Goal: Task Accomplishment & Management: Manage account settings

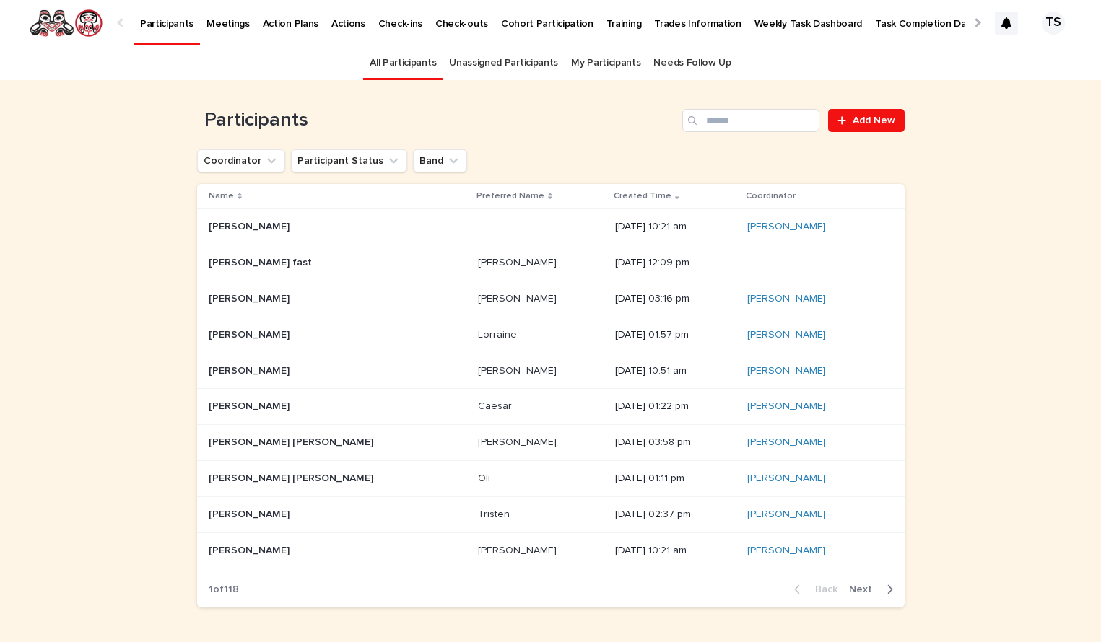
click at [344, 230] on p at bounding box center [299, 227] width 180 height 12
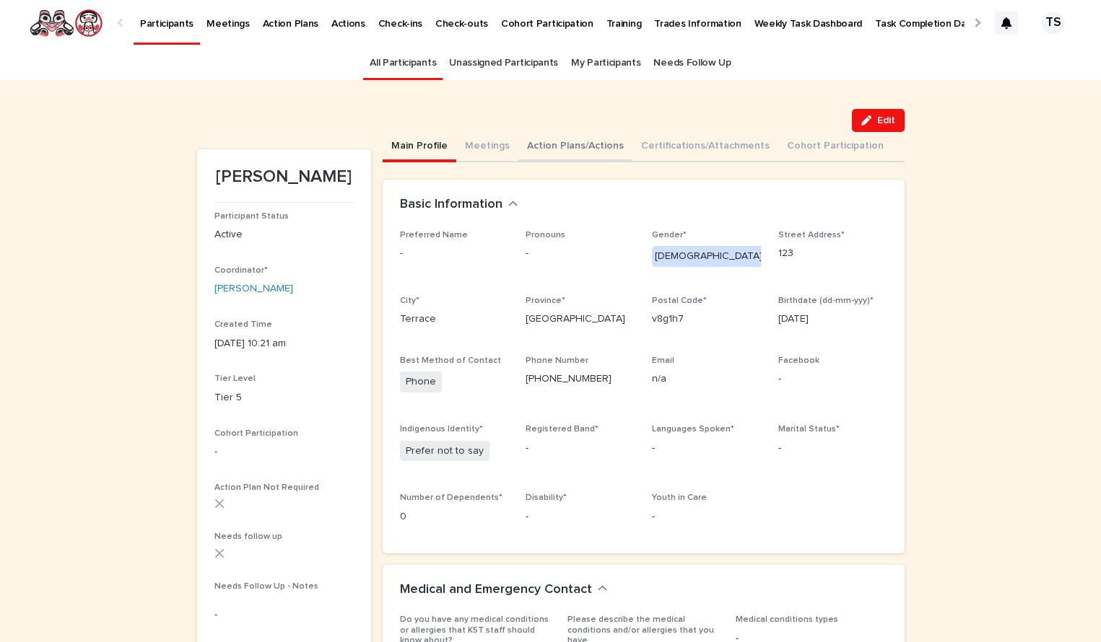
click at [544, 145] on button "Action Plans/Actions" at bounding box center [575, 147] width 114 height 30
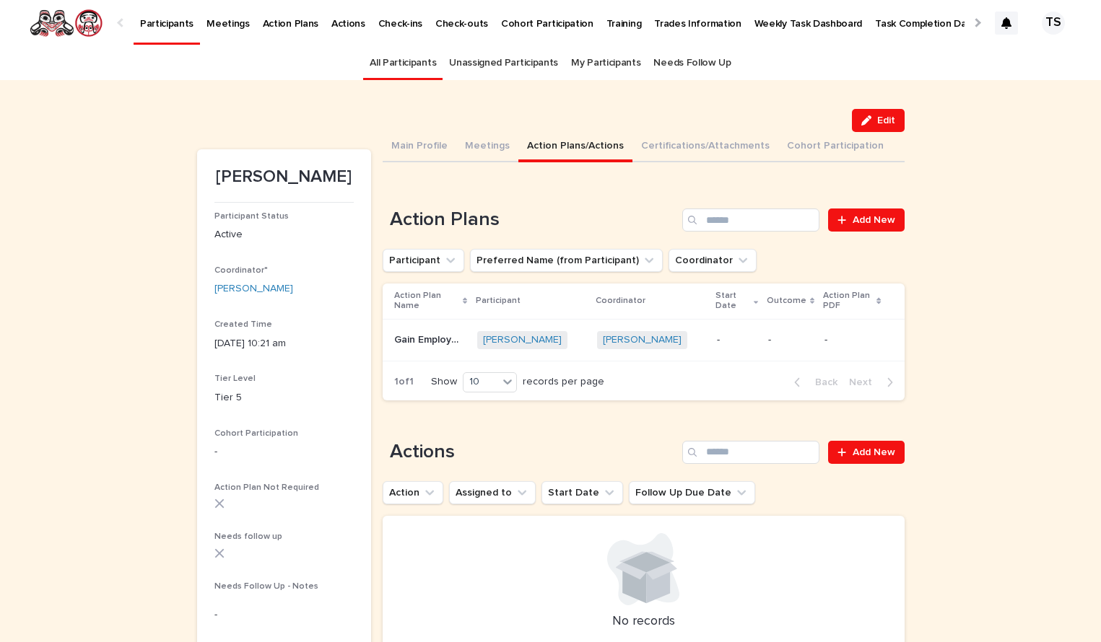
click at [424, 331] on p "Gain Employment" at bounding box center [431, 338] width 74 height 15
click at [402, 164] on div "Can't display tree at index 0 Can't display tree at index 1 Loading... Saving… …" at bounding box center [644, 427] width 522 height 531
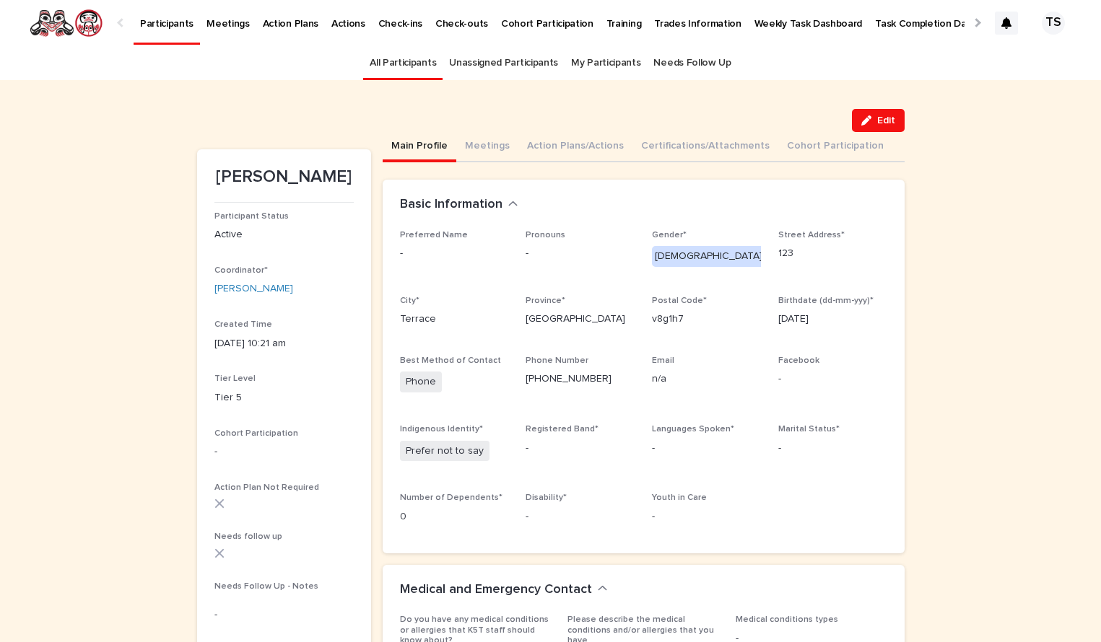
click at [408, 157] on button "Main Profile" at bounding box center [420, 147] width 74 height 30
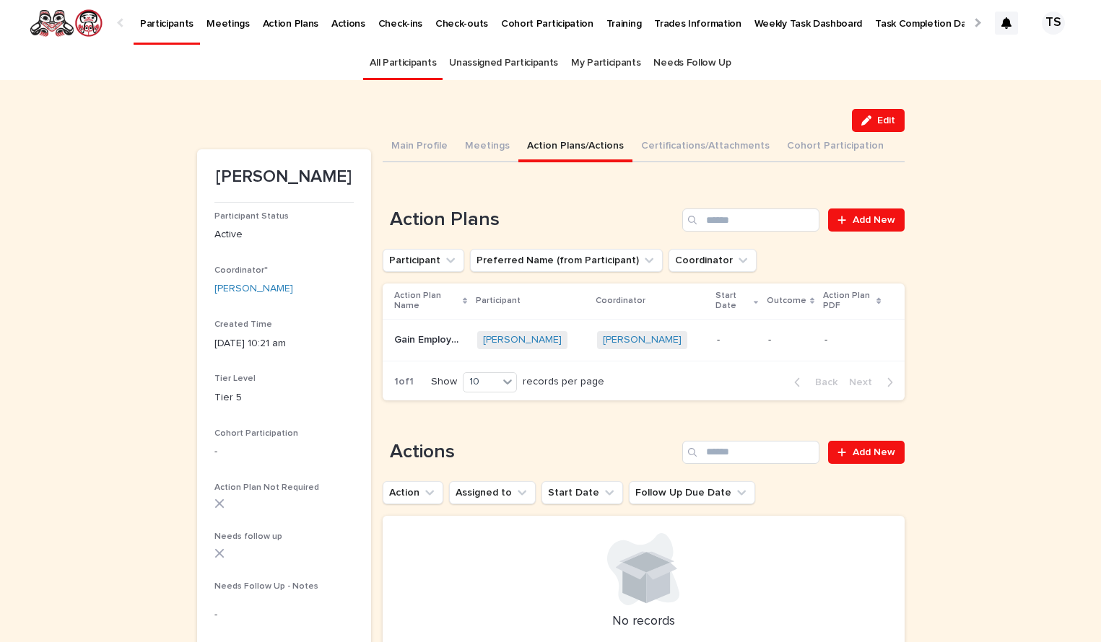
click at [590, 154] on button "Action Plans/Actions" at bounding box center [575, 147] width 114 height 30
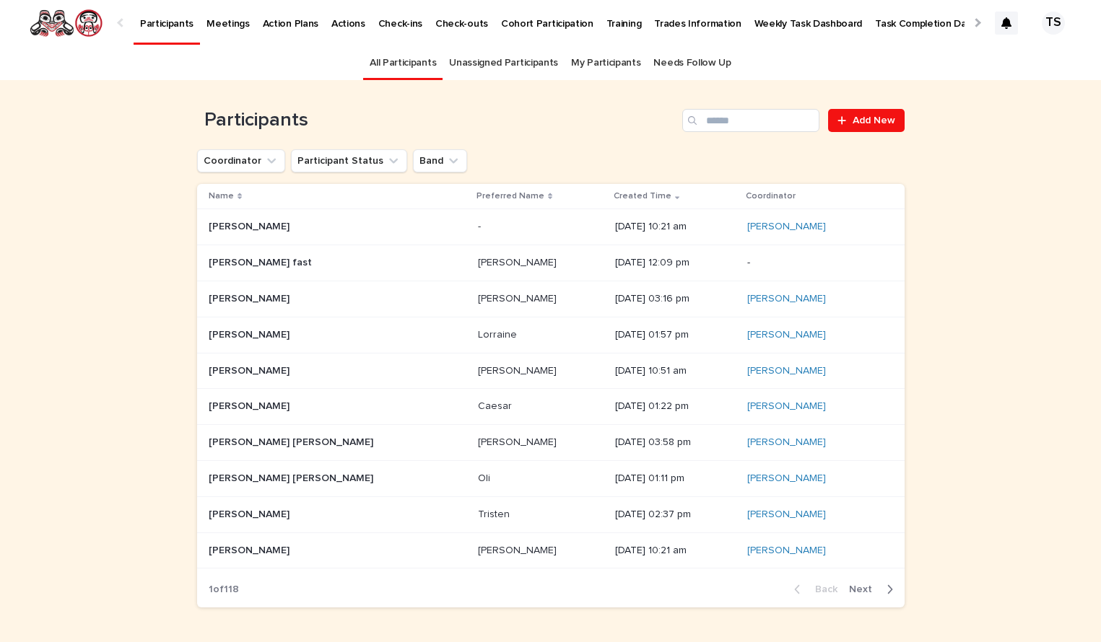
scroll to position [43, 0]
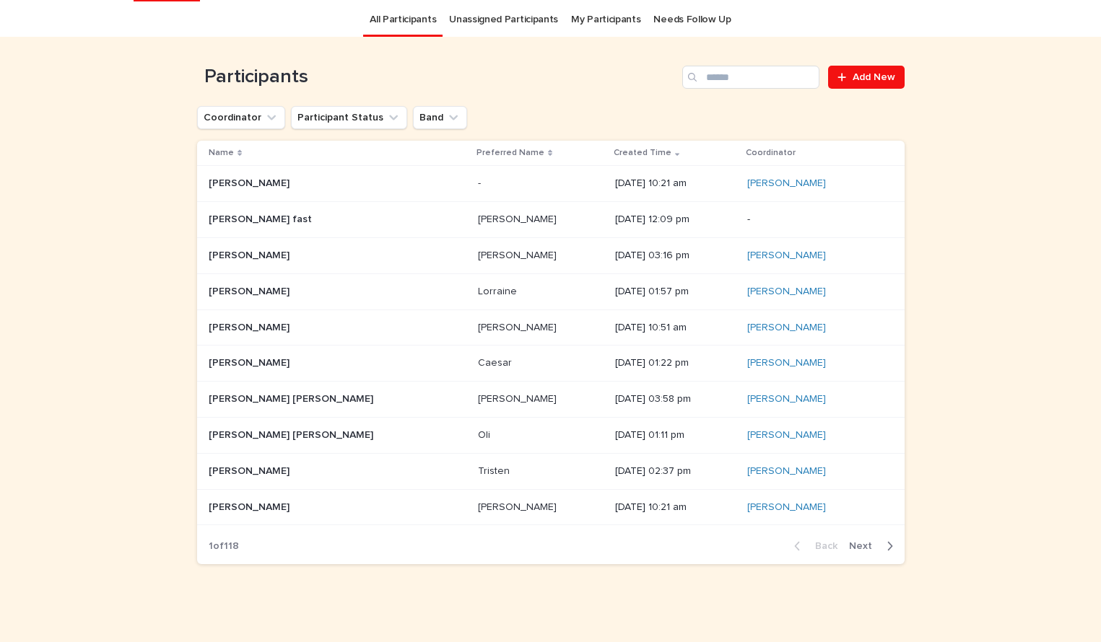
click at [481, 188] on p at bounding box center [540, 184] width 125 height 12
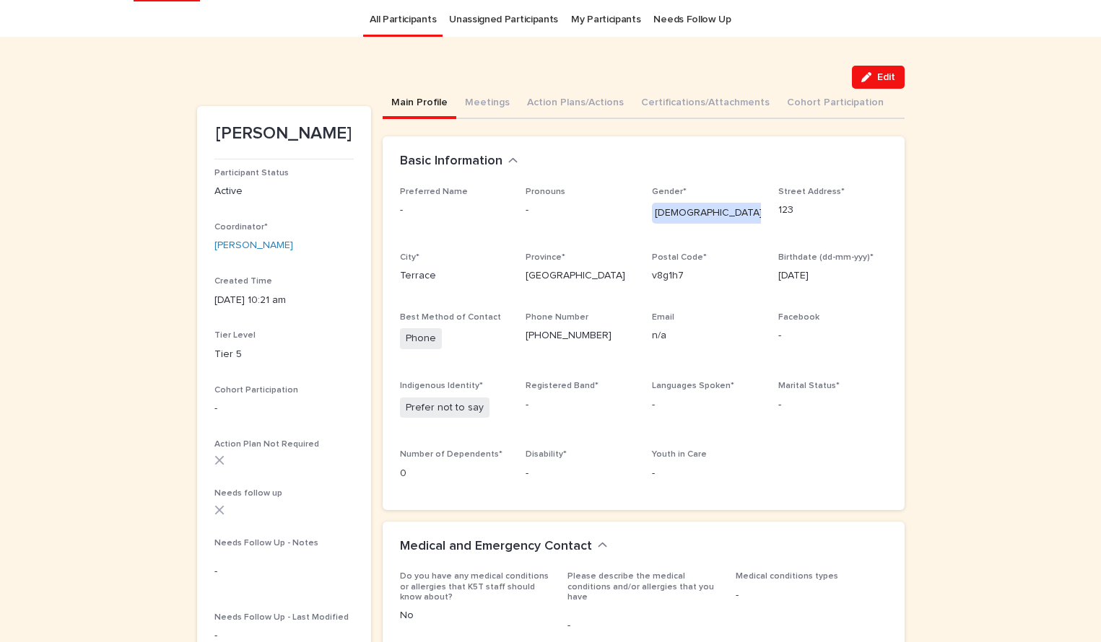
scroll to position [46, 0]
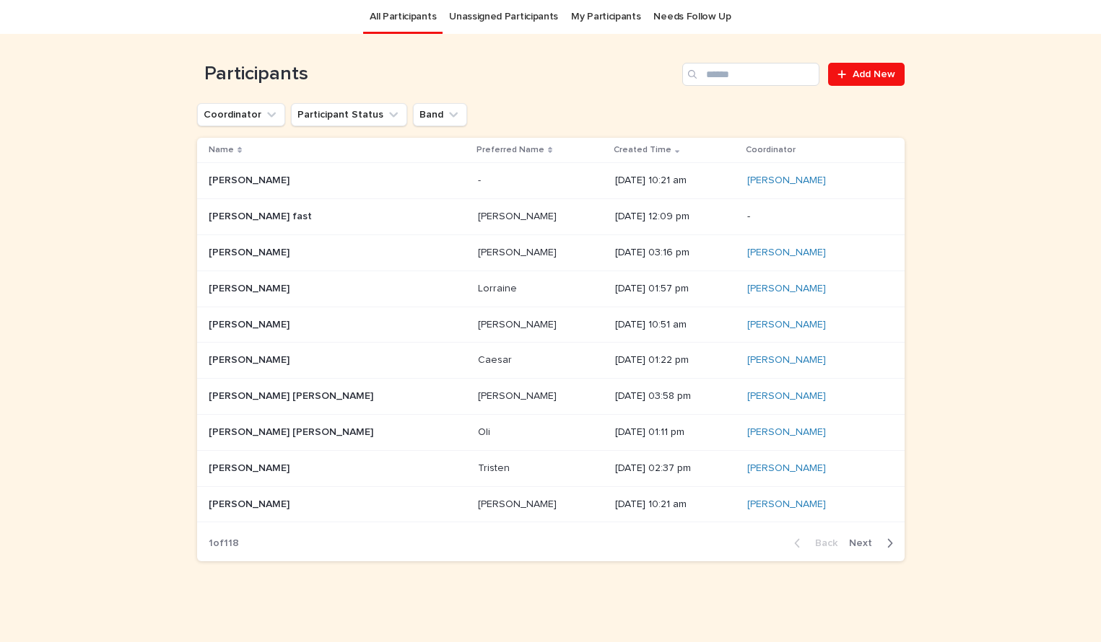
scroll to position [43, 0]
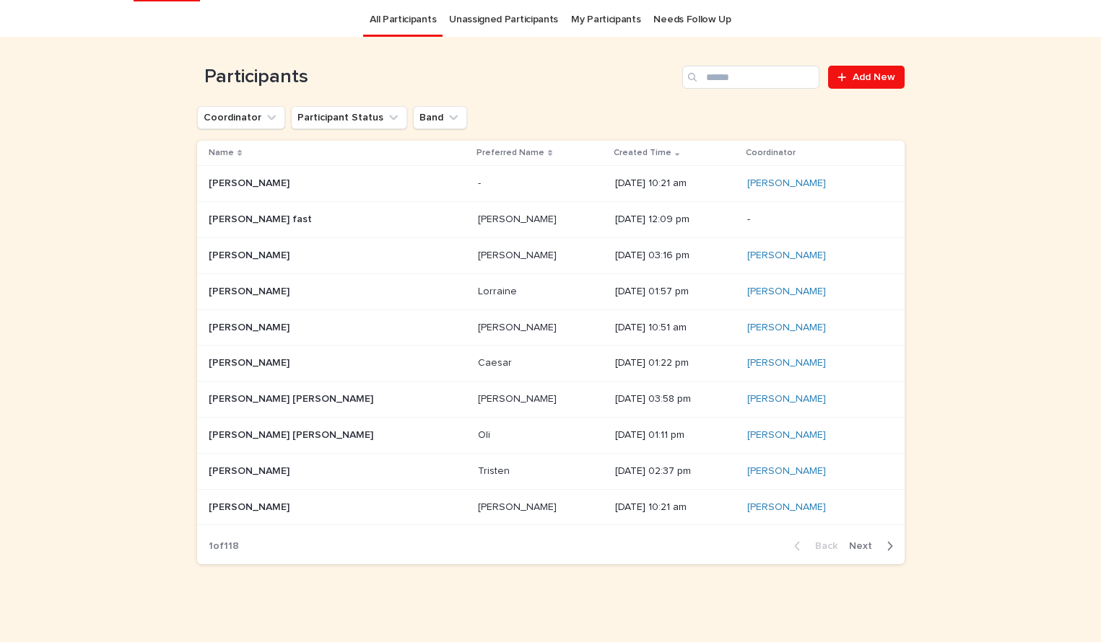
click at [503, 211] on div "[PERSON_NAME] [PERSON_NAME]" at bounding box center [540, 220] width 125 height 24
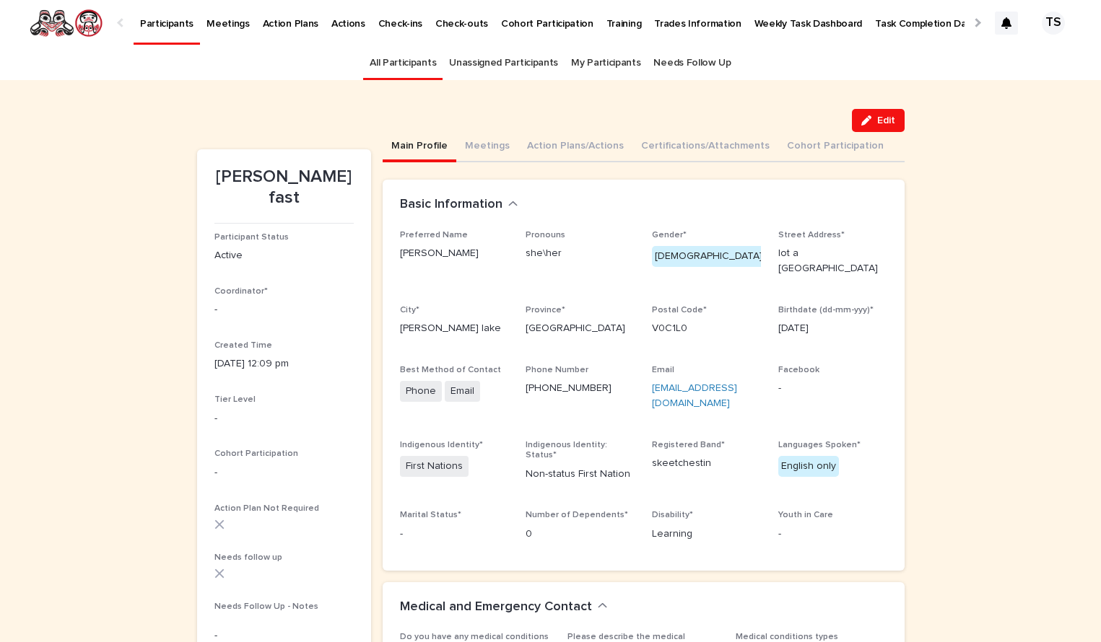
scroll to position [-1, 0]
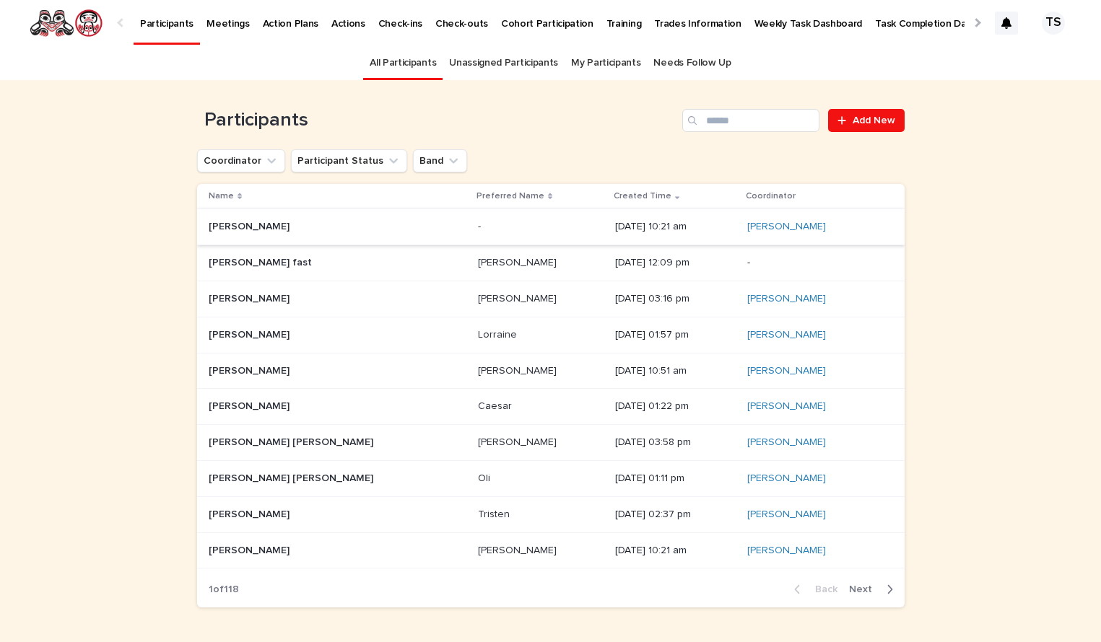
scroll to position [43, 0]
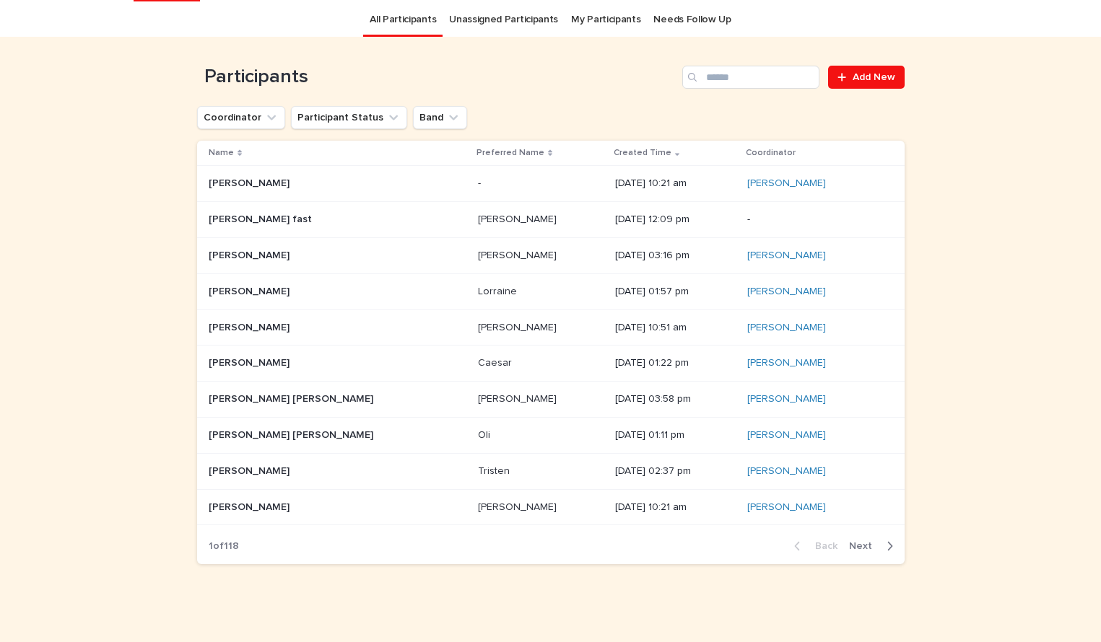
click at [409, 227] on div "[PERSON_NAME] fast [PERSON_NAME] fast" at bounding box center [338, 220] width 258 height 24
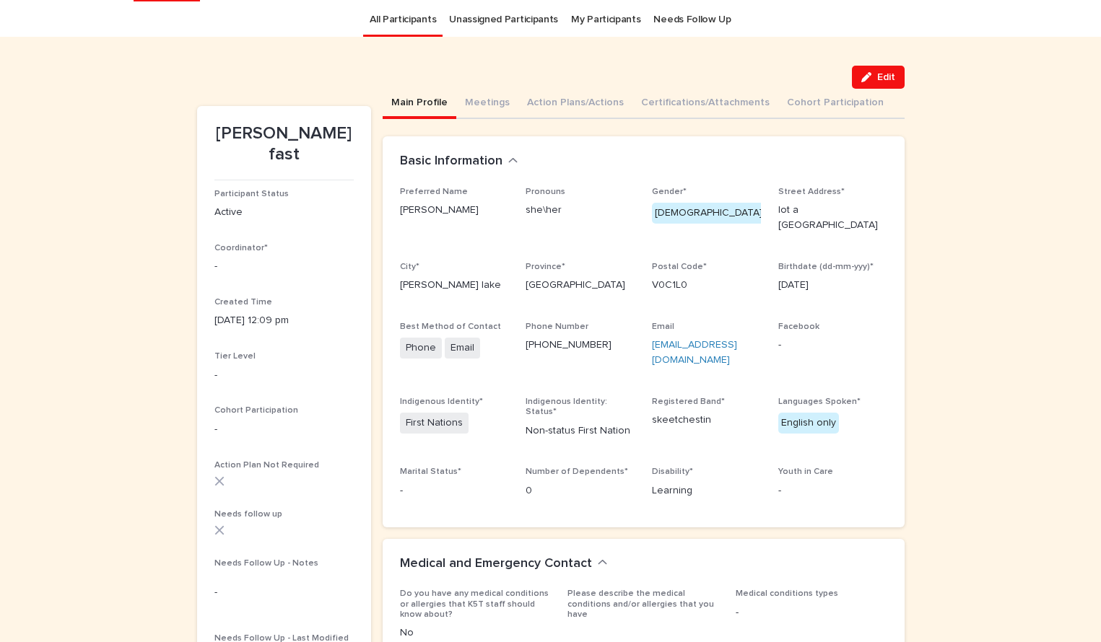
scroll to position [46, 0]
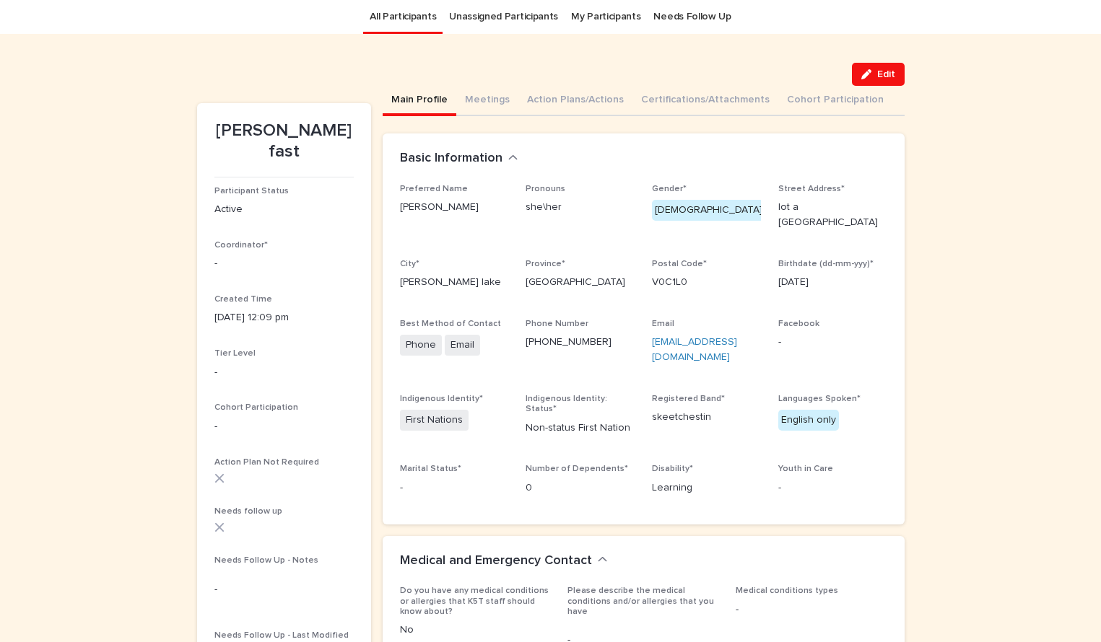
drag, startPoint x: 772, startPoint y: 206, endPoint x: 831, endPoint y: 234, distance: 65.2
click at [831, 234] on div "Preferred Name [PERSON_NAME] she\her Gender* [DEMOGRAPHIC_DATA] Street Address*…" at bounding box center [643, 345] width 487 height 323
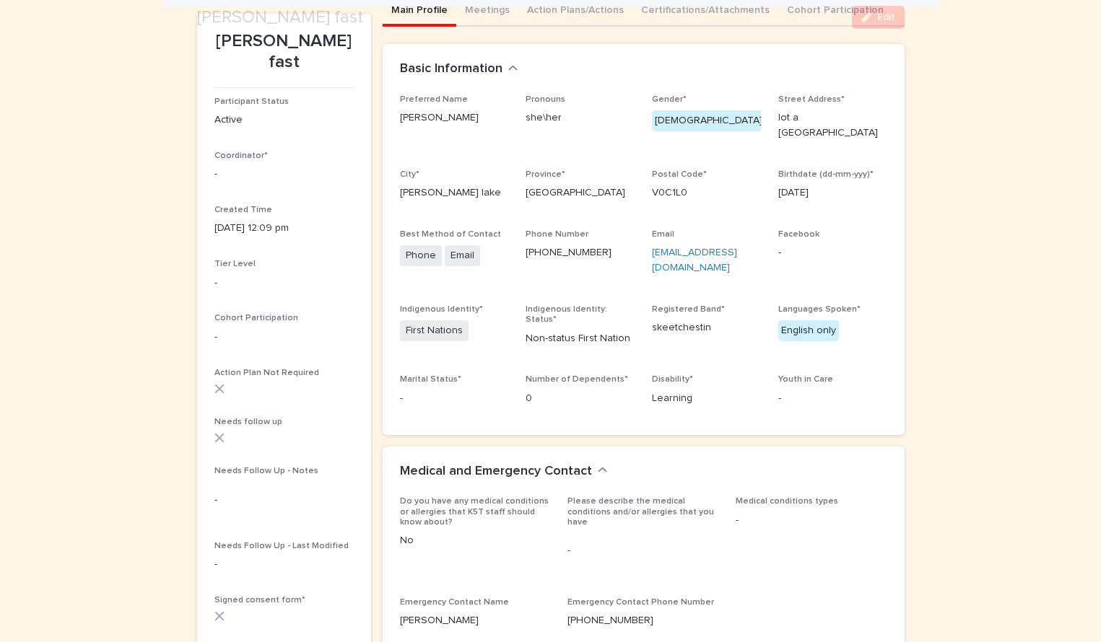
scroll to position [137, 0]
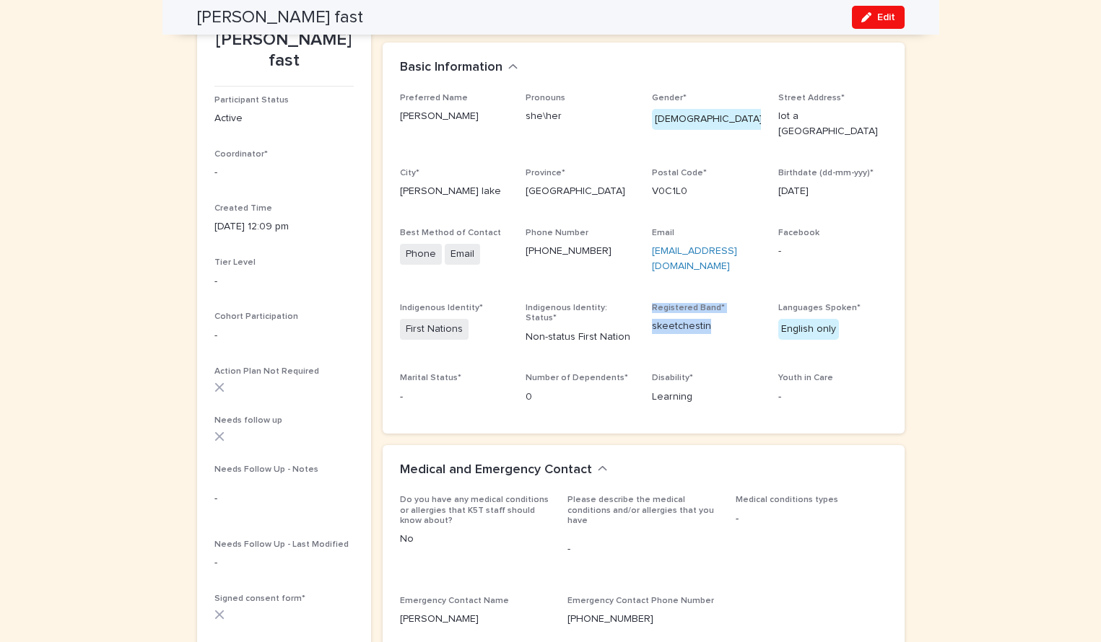
drag, startPoint x: 709, startPoint y: 320, endPoint x: 632, endPoint y: 323, distance: 76.6
click at [632, 323] on div "Preferred Name [PERSON_NAME] she\her Gender* [DEMOGRAPHIC_DATA] Street Address*…" at bounding box center [643, 254] width 487 height 323
click at [894, 379] on div "Preferred Name [PERSON_NAME] she\her Gender* [DEMOGRAPHIC_DATA] Street Address*…" at bounding box center [644, 263] width 522 height 341
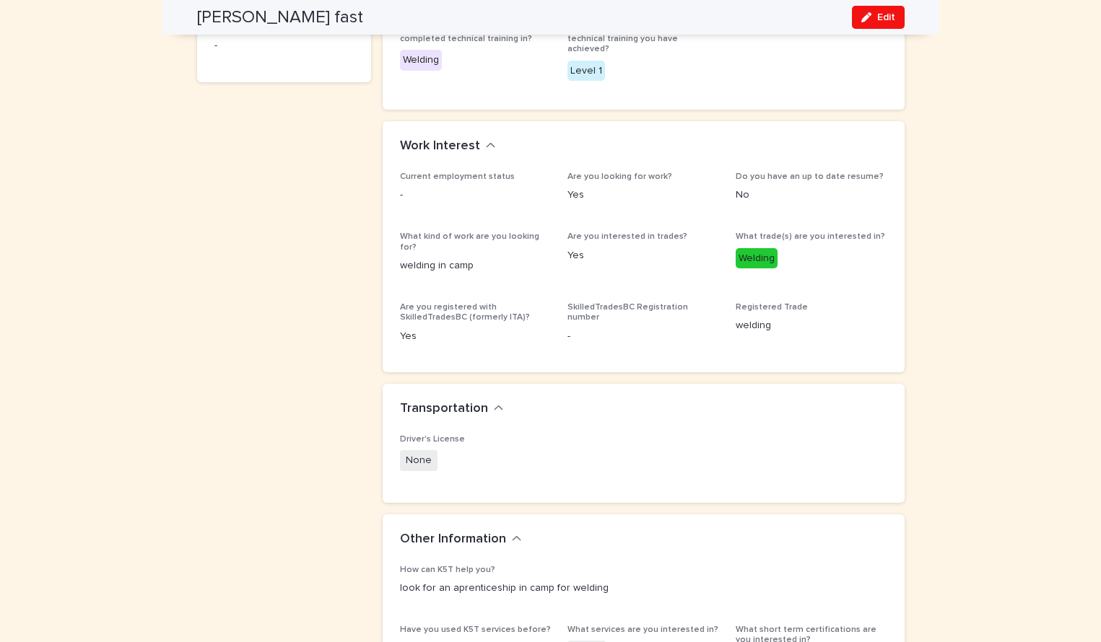
scroll to position [915, 0]
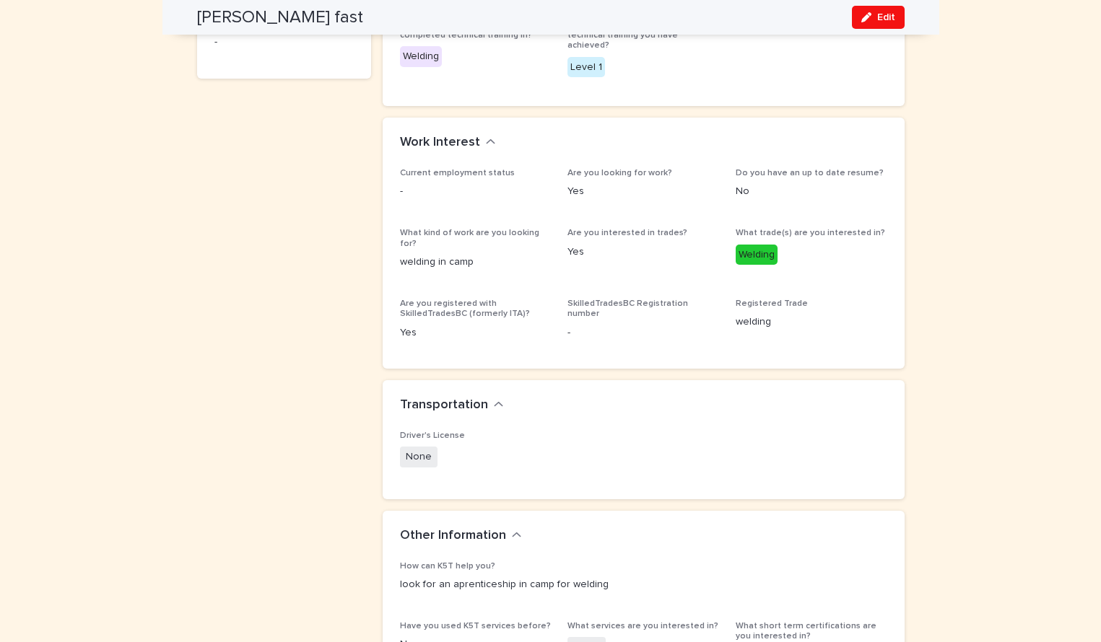
drag, startPoint x: 494, startPoint y: 224, endPoint x: 401, endPoint y: 224, distance: 93.8
click at [401, 228] on div "What kind of work are you looking for? welding in camp" at bounding box center [475, 254] width 151 height 53
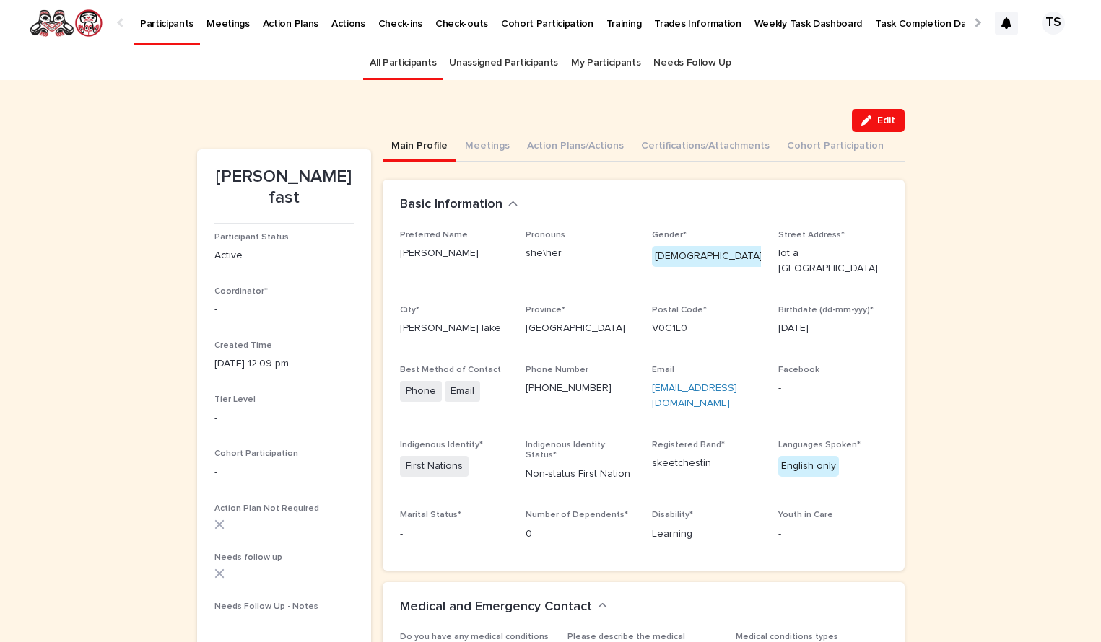
scroll to position [0, 0]
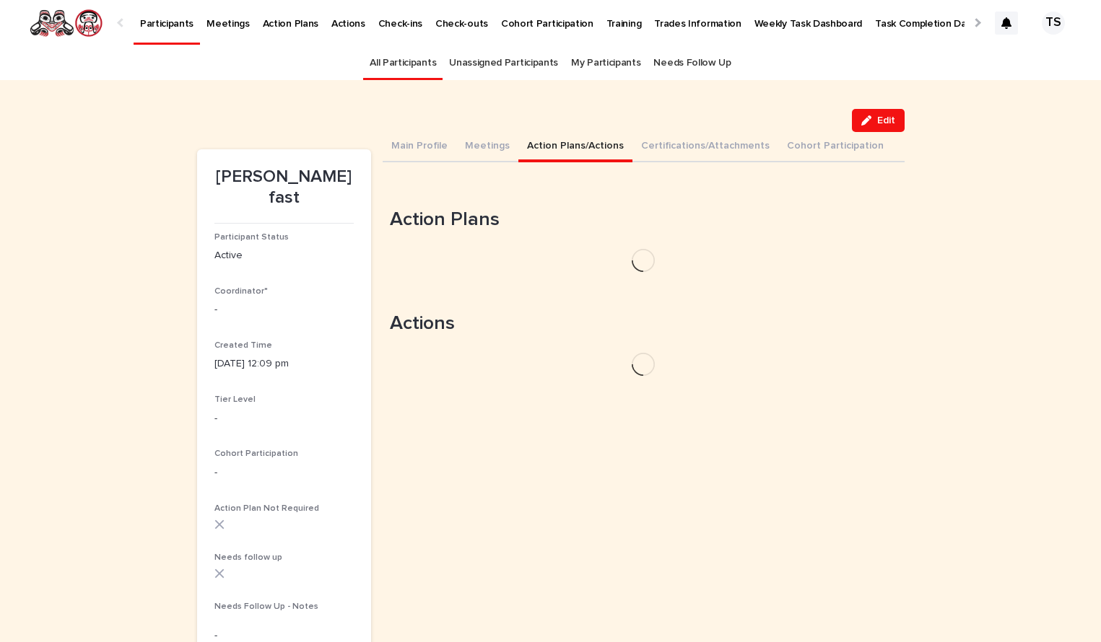
click at [572, 144] on button "Action Plans/Actions" at bounding box center [575, 147] width 114 height 30
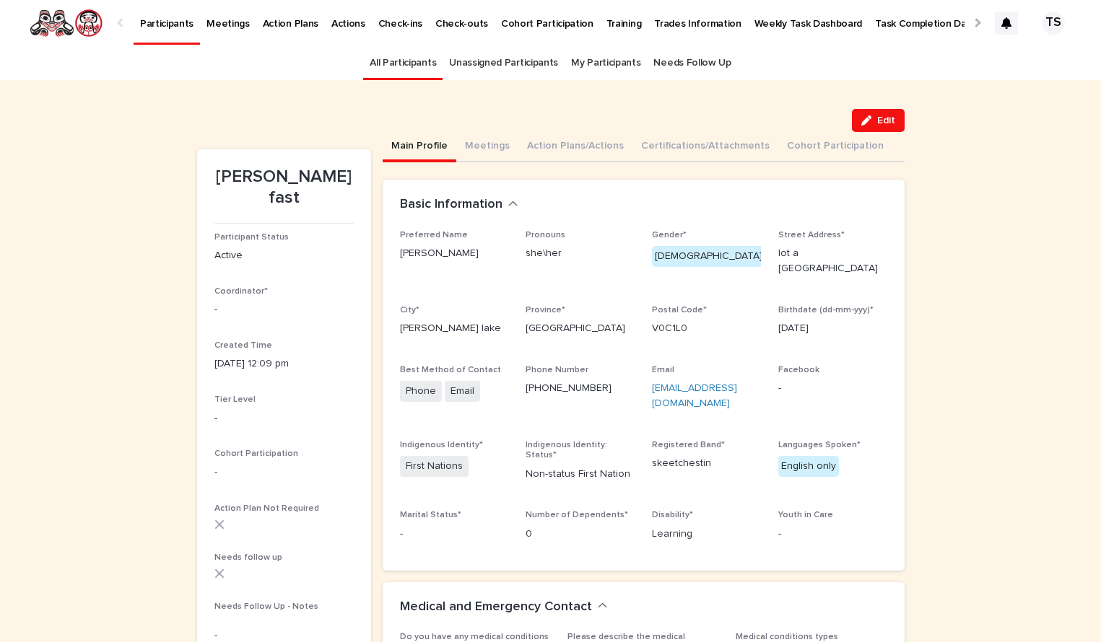
click at [437, 145] on button "Main Profile" at bounding box center [420, 147] width 74 height 30
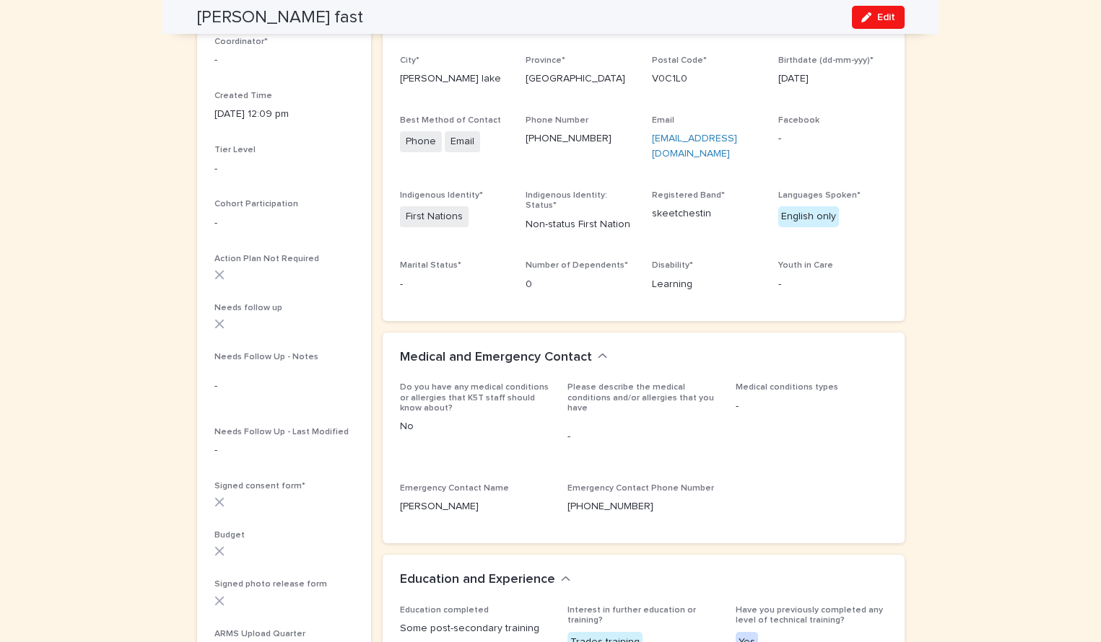
scroll to position [263, 0]
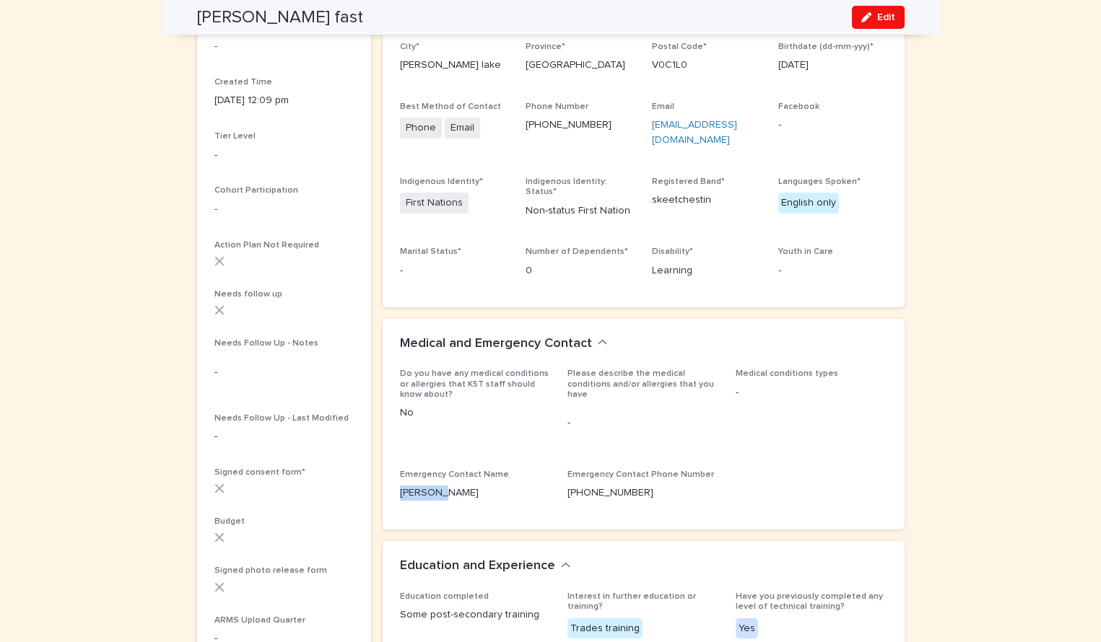
drag, startPoint x: 449, startPoint y: 466, endPoint x: 393, endPoint y: 466, distance: 55.6
click at [393, 466] on div "Do you have any medical conditions or allergies that K5T staff should know abou…" at bounding box center [644, 449] width 522 height 161
click at [851, 407] on span "Medical conditions types -" at bounding box center [811, 411] width 151 height 84
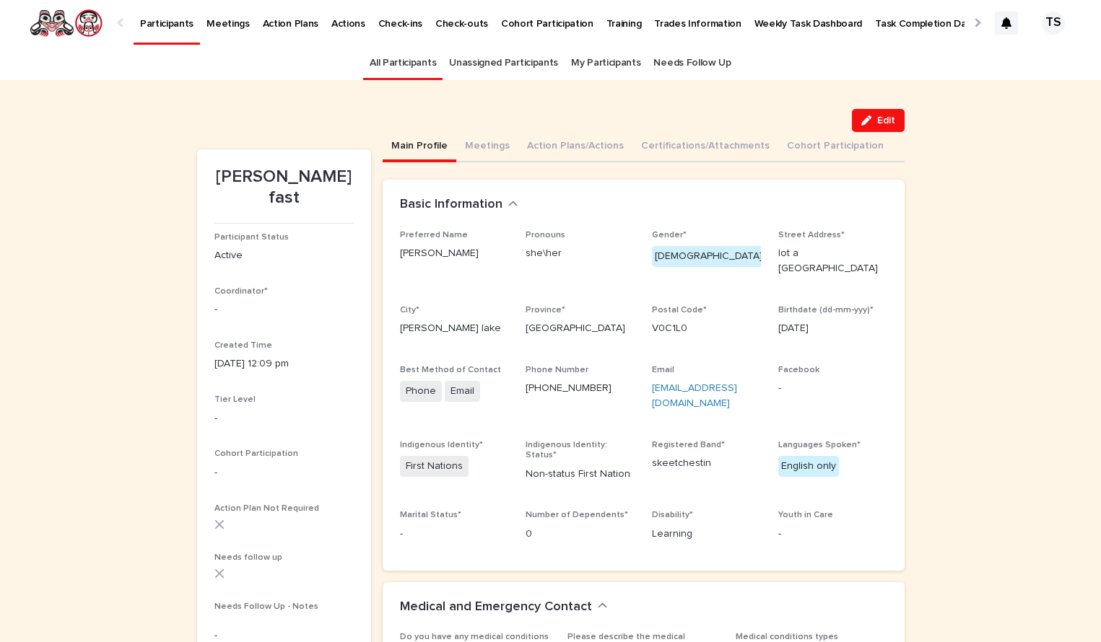
scroll to position [0, 0]
drag, startPoint x: 712, startPoint y: 455, endPoint x: 648, endPoint y: 455, distance: 64.2
click at [648, 455] on div "Preferred Name [PERSON_NAME] she\her Gender* [DEMOGRAPHIC_DATA] Street Address*…" at bounding box center [643, 391] width 487 height 323
click at [886, 412] on span "Facebook -" at bounding box center [832, 394] width 109 height 58
click at [863, 126] on button "Edit" at bounding box center [878, 120] width 53 height 23
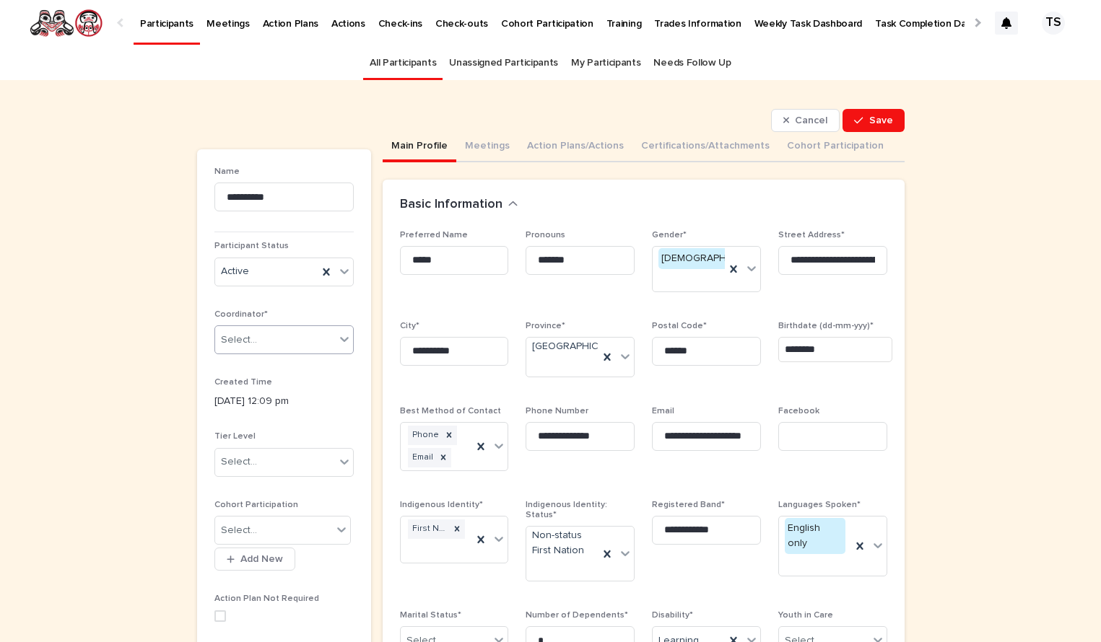
click at [266, 350] on div "Select..." at bounding box center [275, 340] width 120 height 24
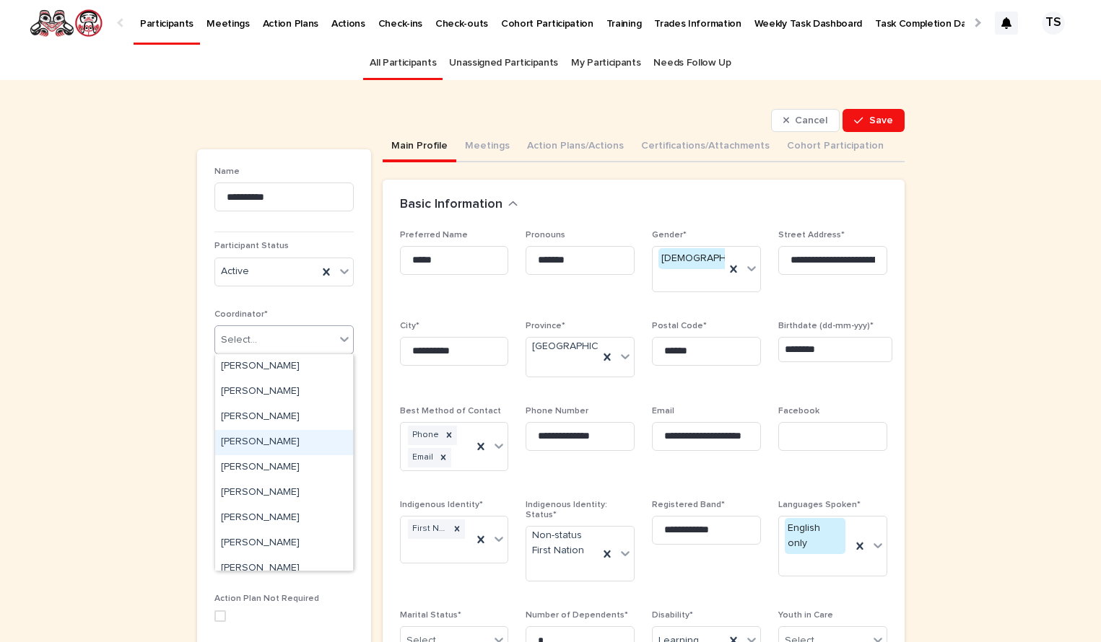
click at [286, 439] on div "[PERSON_NAME]" at bounding box center [284, 442] width 138 height 25
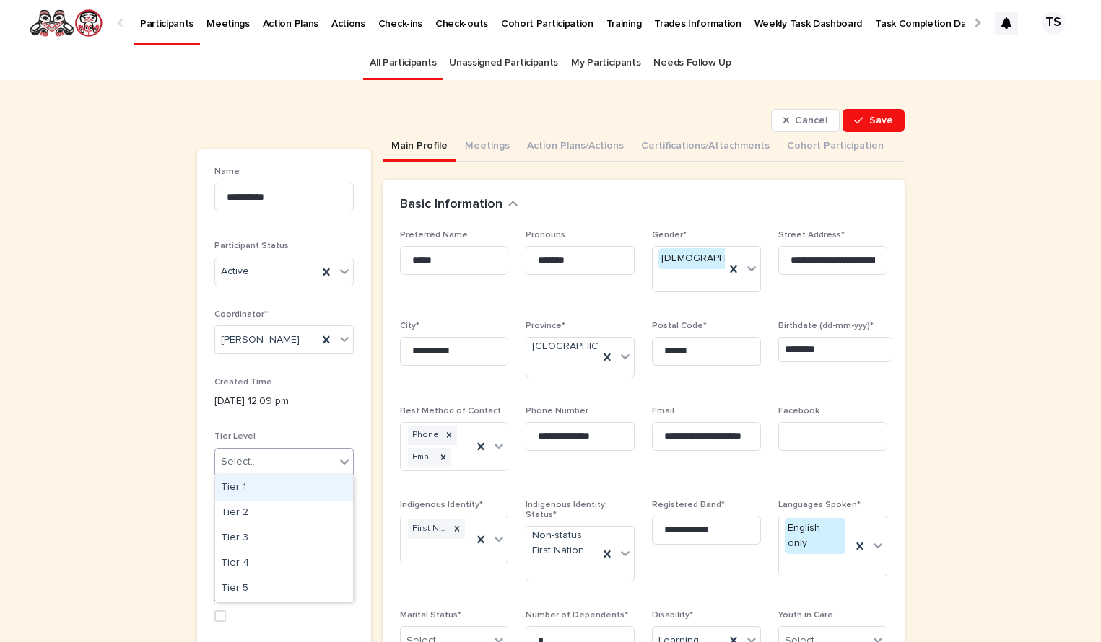
click at [320, 473] on div "Select..." at bounding box center [283, 462] width 139 height 29
click at [323, 562] on div "Tier 5" at bounding box center [284, 589] width 138 height 25
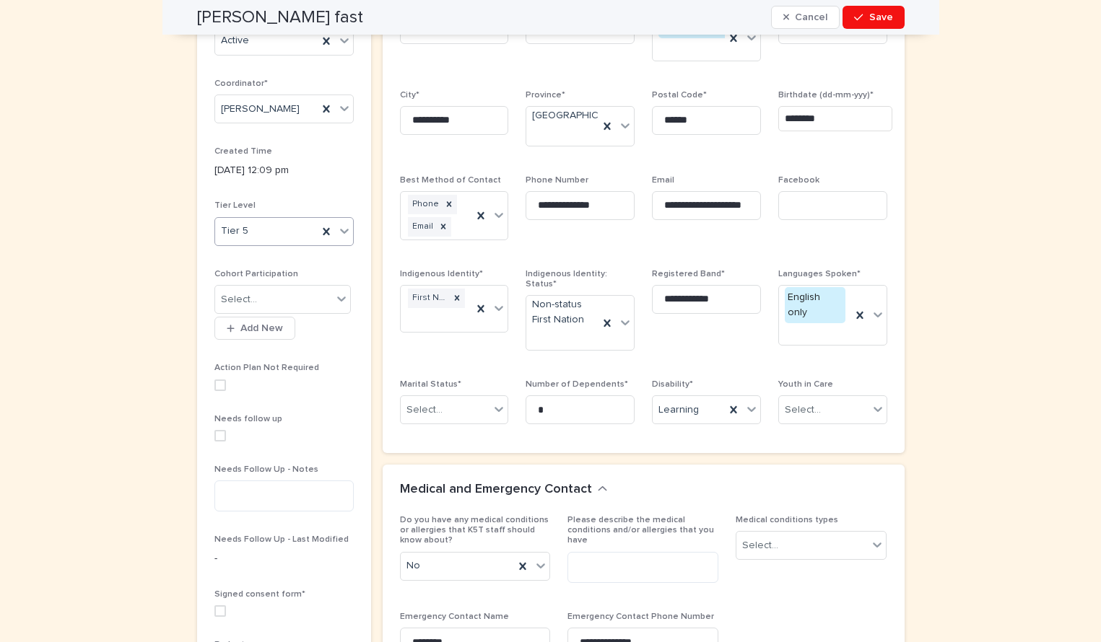
scroll to position [234, 0]
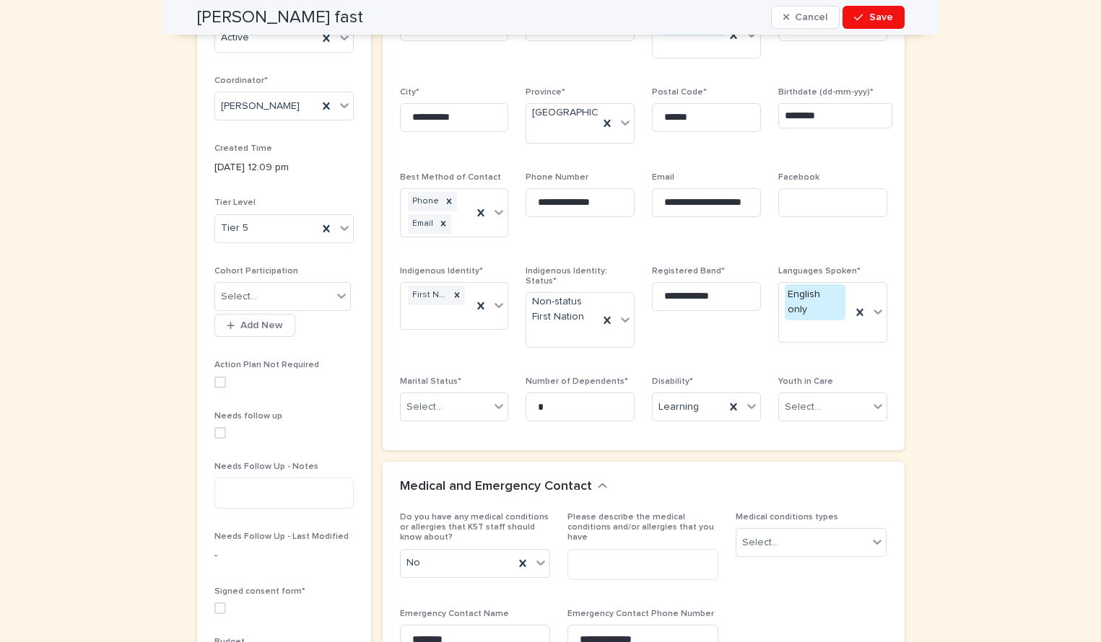
click at [218, 440] on div "Needs follow up" at bounding box center [283, 430] width 139 height 39
click at [218, 437] on div "Needs follow up" at bounding box center [283, 430] width 139 height 39
click at [222, 431] on span at bounding box center [220, 433] width 12 height 12
click at [279, 489] on textarea at bounding box center [283, 493] width 139 height 31
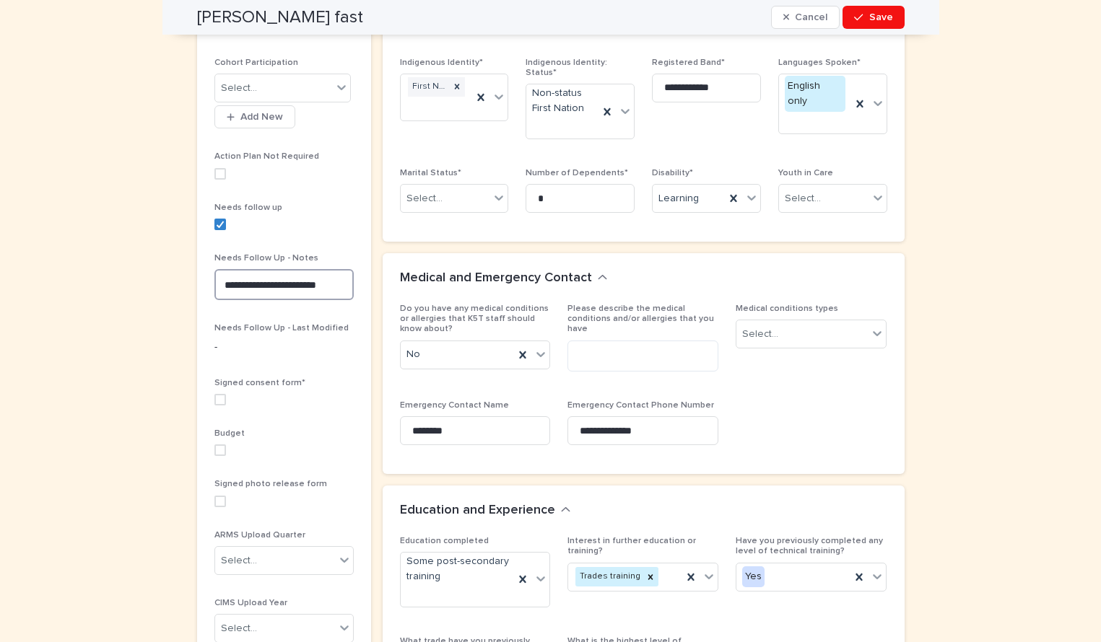
scroll to position [465, 0]
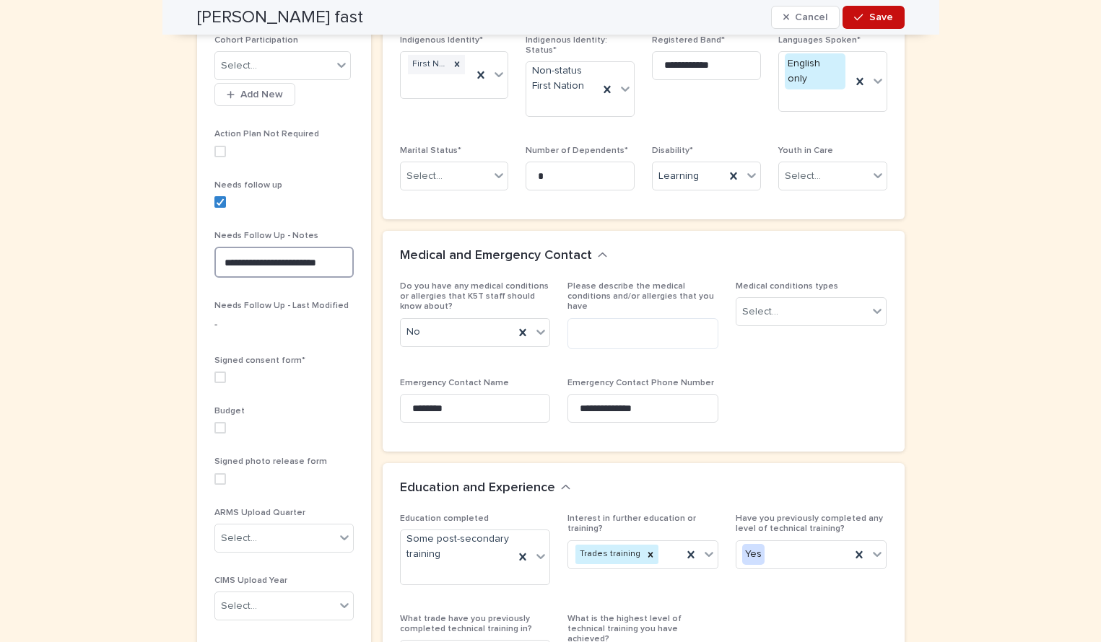
type textarea "**********"
click at [875, 17] on span "Save" at bounding box center [881, 17] width 24 height 10
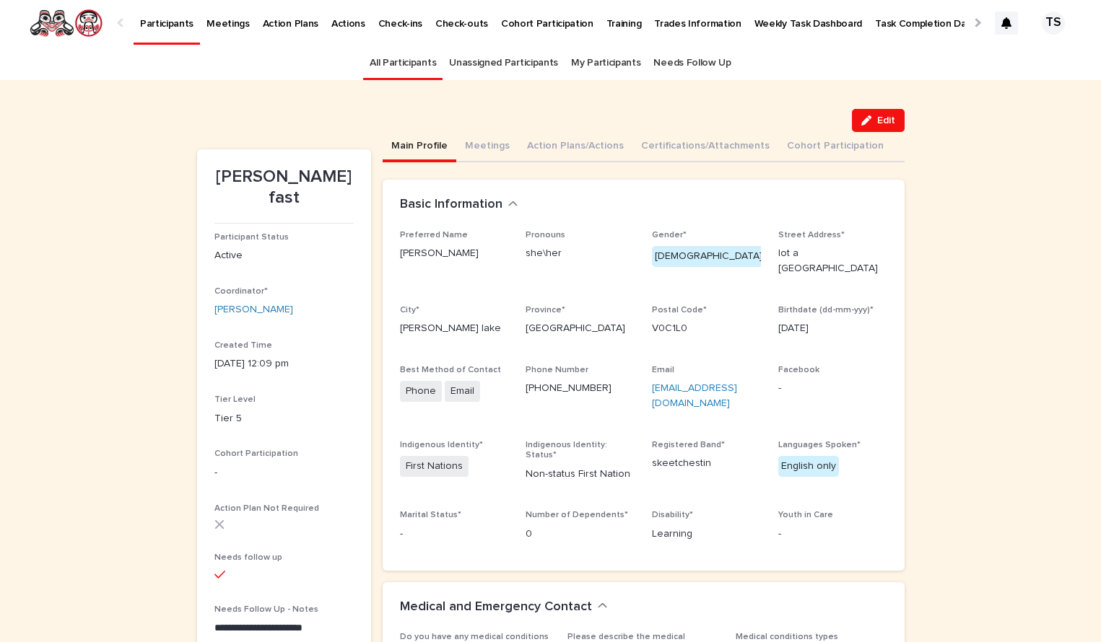
scroll to position [0, 0]
